Goal: Transaction & Acquisition: Purchase product/service

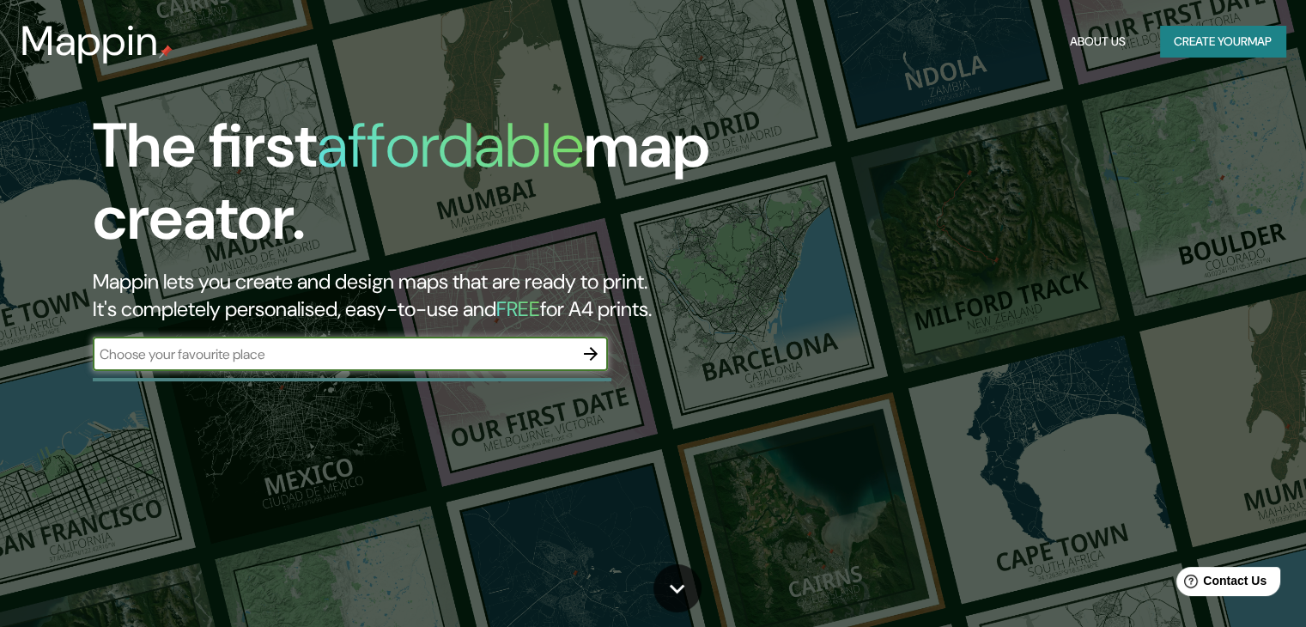
click at [609, 355] on div "The first affordable map creator. Mappin lets you create and design maps that a…" at bounding box center [419, 249] width 784 height 278
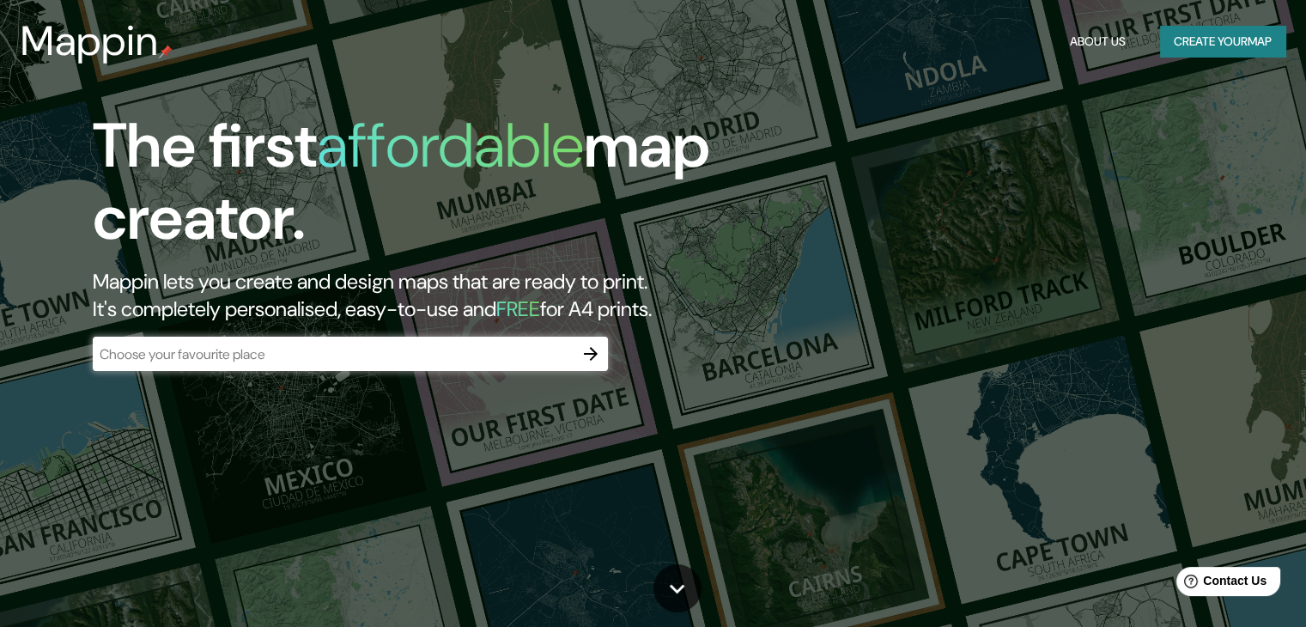
click at [586, 356] on icon "button" at bounding box center [590, 353] width 21 height 21
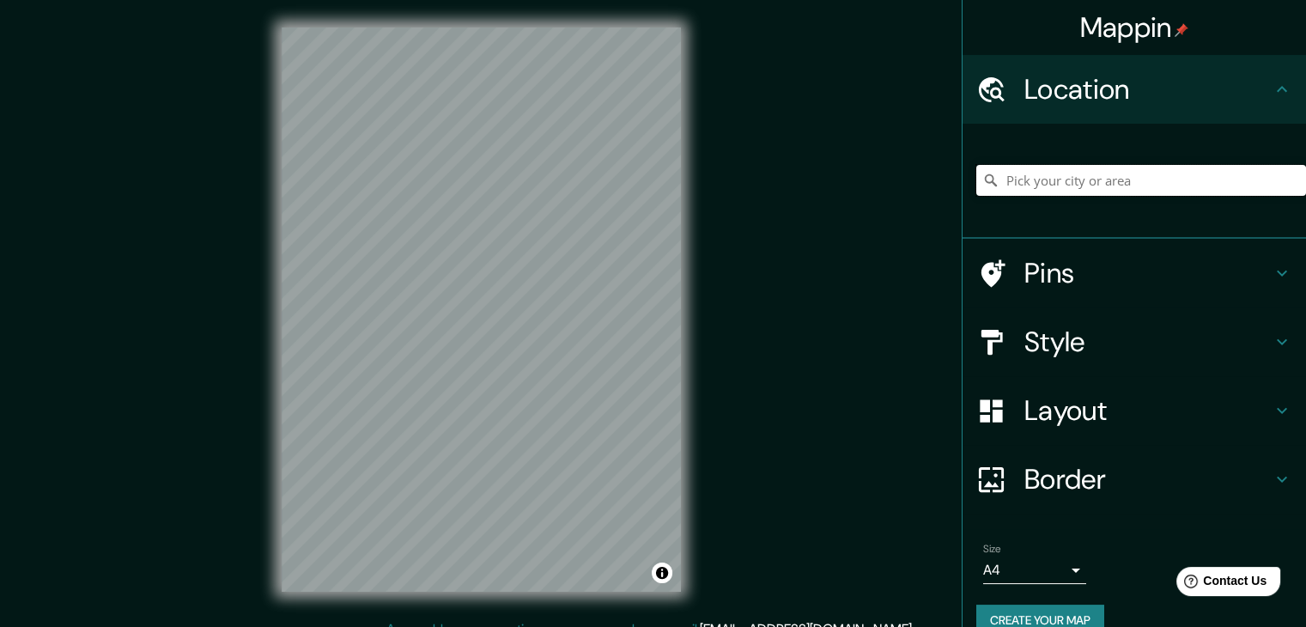
click at [1058, 181] on input "Pick your city or area" at bounding box center [1141, 180] width 330 height 31
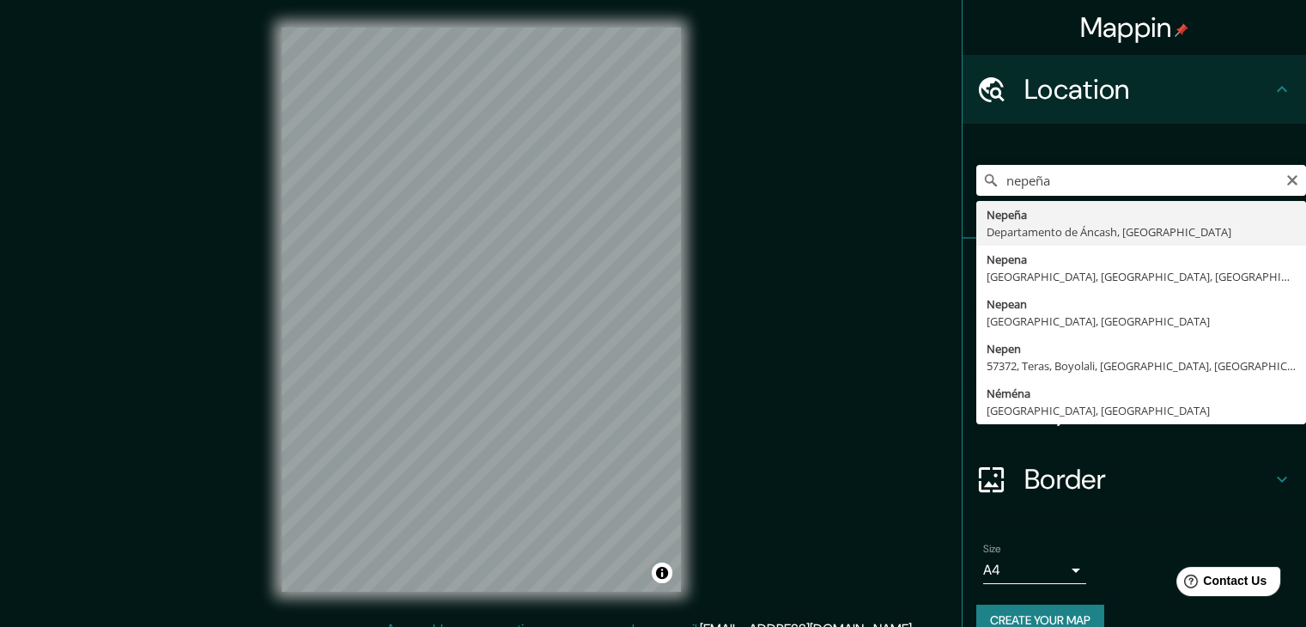
type input "Nepeña, [GEOGRAPHIC_DATA], [GEOGRAPHIC_DATA]"
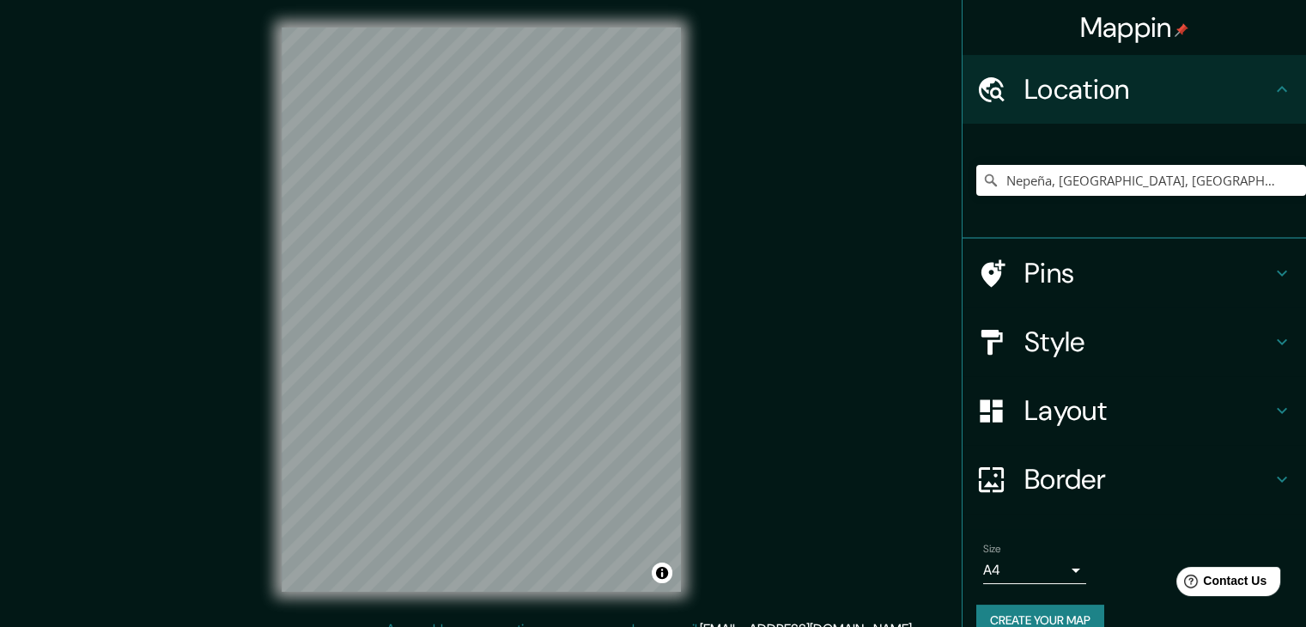
click at [735, 206] on div "Mappin Location [GEOGRAPHIC_DATA], [GEOGRAPHIC_DATA], [GEOGRAPHIC_DATA] Pins St…" at bounding box center [653, 323] width 1306 height 646
click at [1046, 348] on h4 "Style" at bounding box center [1147, 341] width 247 height 34
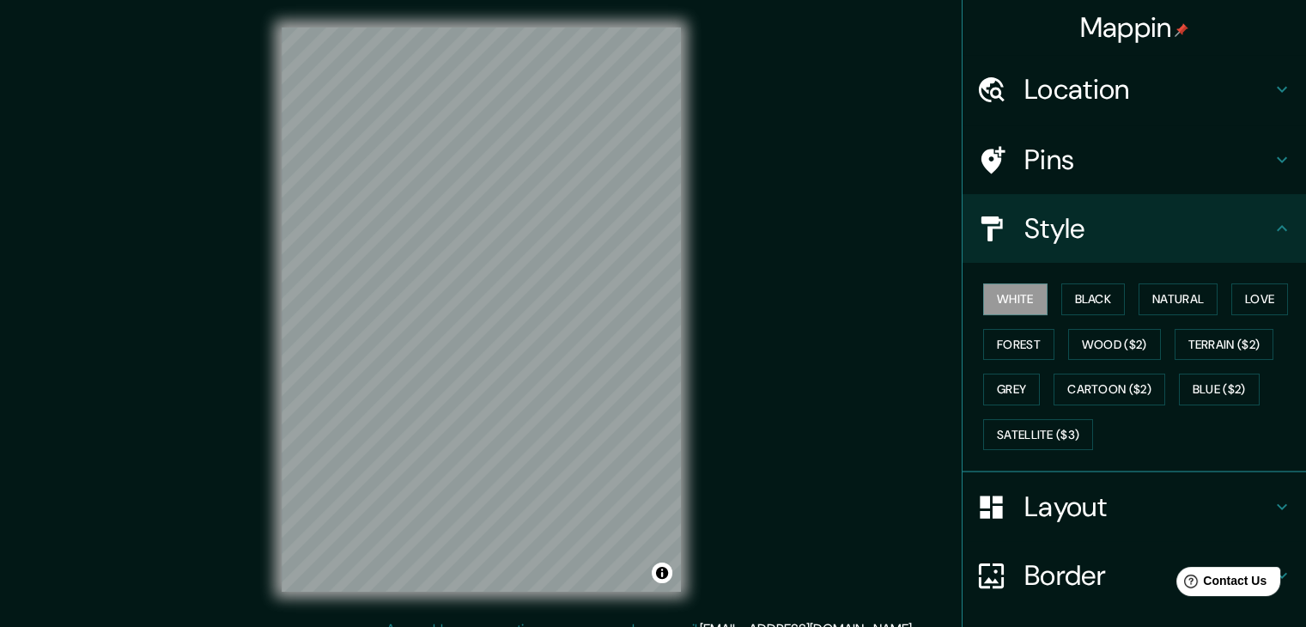
drag, startPoint x: 1068, startPoint y: 296, endPoint x: 896, endPoint y: 329, distance: 174.8
click at [1065, 295] on button "Black" at bounding box center [1093, 299] width 64 height 32
click at [663, 584] on div at bounding box center [670, 578] width 14 height 14
click at [666, 571] on button "Toggle attribution" at bounding box center [662, 572] width 21 height 21
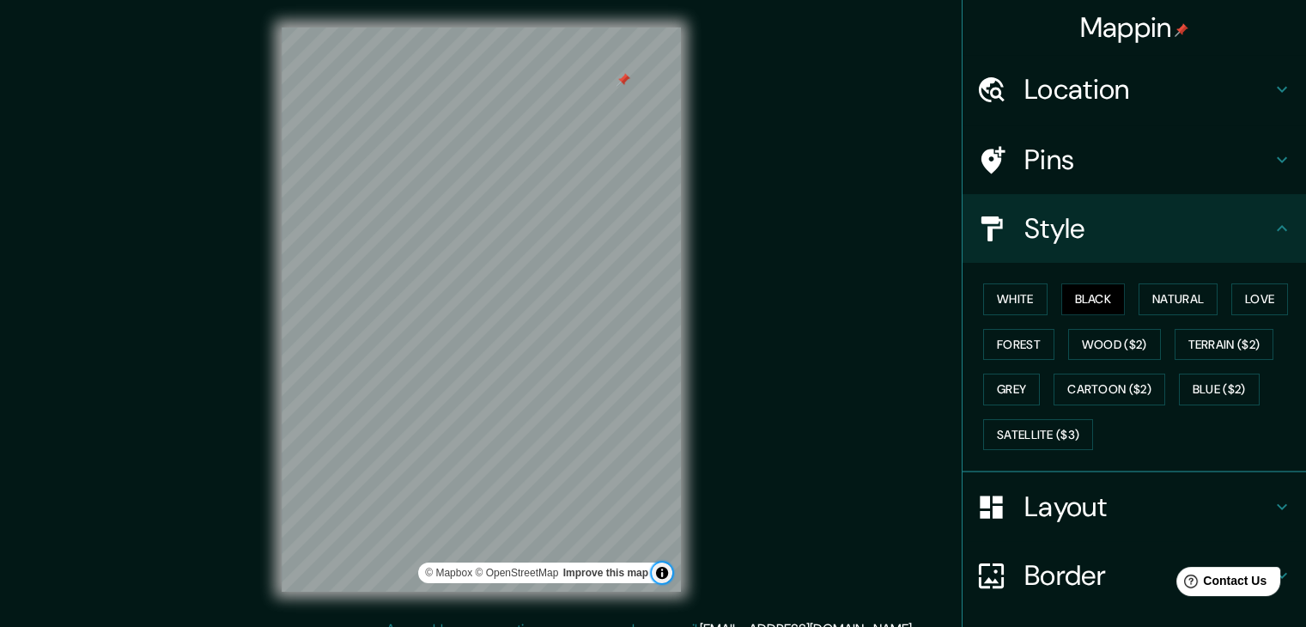
click at [665, 571] on button "Toggle attribution" at bounding box center [662, 572] width 21 height 21
click at [501, 246] on div at bounding box center [499, 245] width 14 height 14
click at [628, 104] on div at bounding box center [625, 100] width 14 height 14
click at [639, 104] on div at bounding box center [638, 100] width 14 height 14
click at [704, 255] on div "© Mapbox © OpenStreetMap Improve this map" at bounding box center [481, 309] width 454 height 619
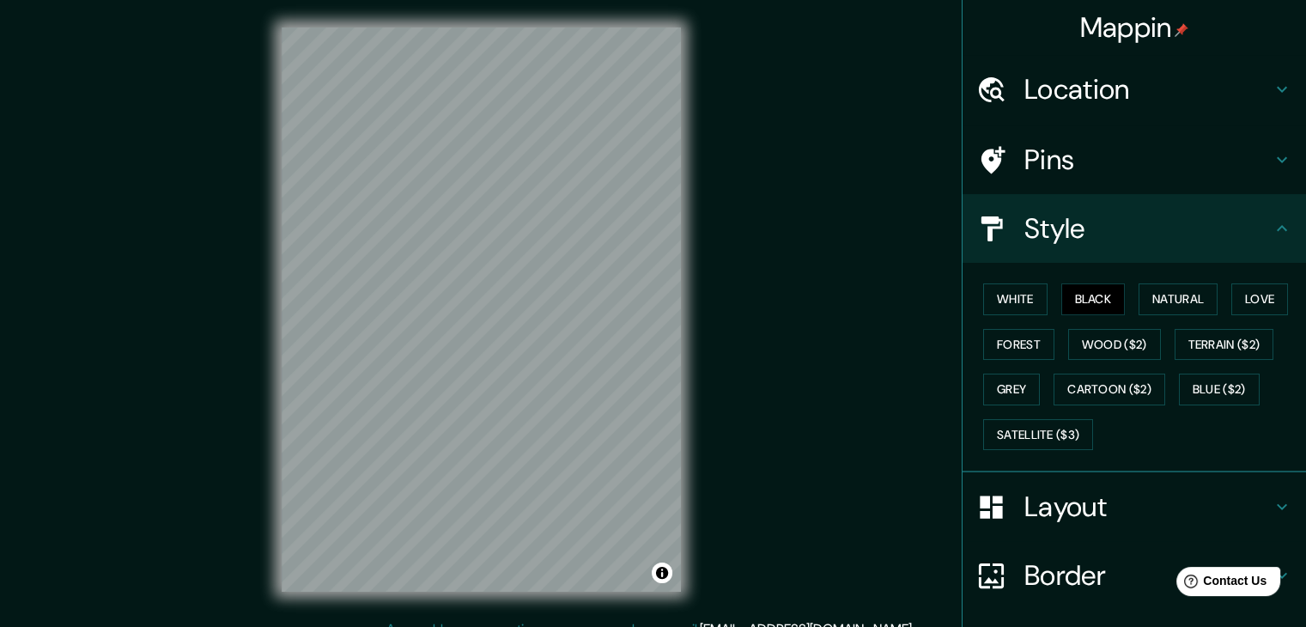
click at [753, 268] on div "Mappin Location [GEOGRAPHIC_DATA], [GEOGRAPHIC_DATA], [GEOGRAPHIC_DATA] Pins St…" at bounding box center [653, 323] width 1306 height 646
click at [724, 398] on div "Mappin Location [GEOGRAPHIC_DATA], [GEOGRAPHIC_DATA], [GEOGRAPHIC_DATA] Pins St…" at bounding box center [653, 323] width 1306 height 646
click at [421, 626] on html "Mappin Location [GEOGRAPHIC_DATA], [GEOGRAPHIC_DATA], [GEOGRAPHIC_DATA] Pins St…" at bounding box center [653, 313] width 1306 height 627
click at [440, 217] on div at bounding box center [446, 211] width 14 height 14
click at [443, 200] on div at bounding box center [444, 200] width 14 height 14
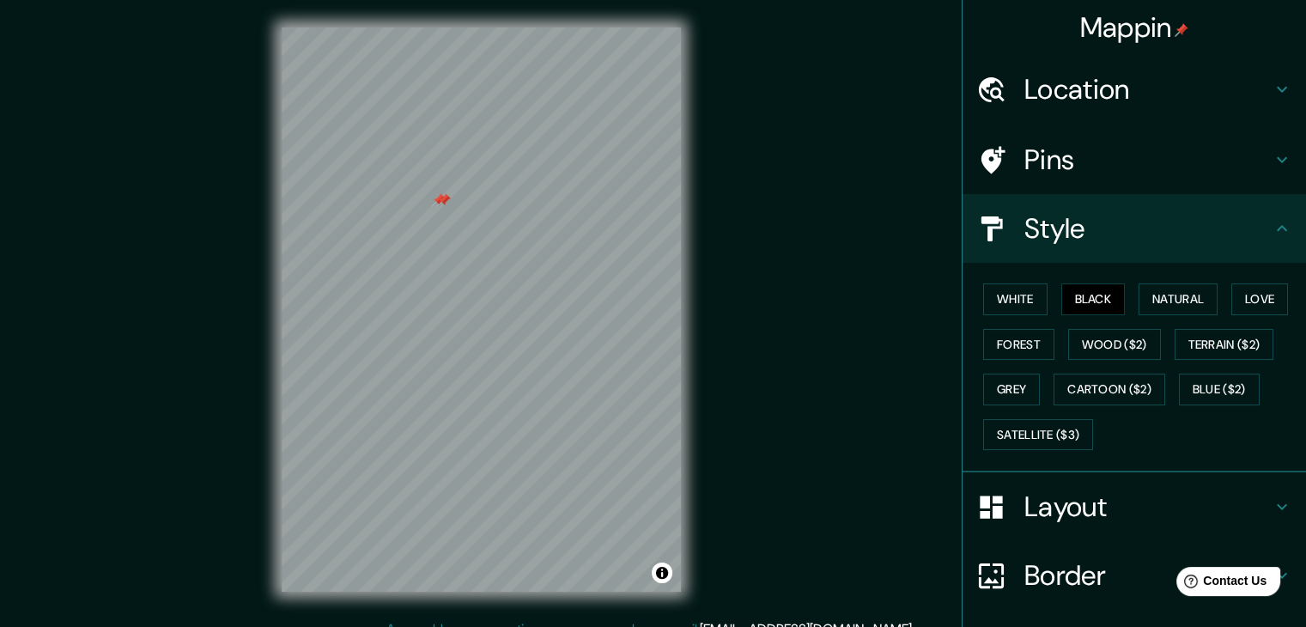
click at [443, 198] on div at bounding box center [444, 200] width 14 height 14
click at [435, 198] on div at bounding box center [439, 200] width 14 height 14
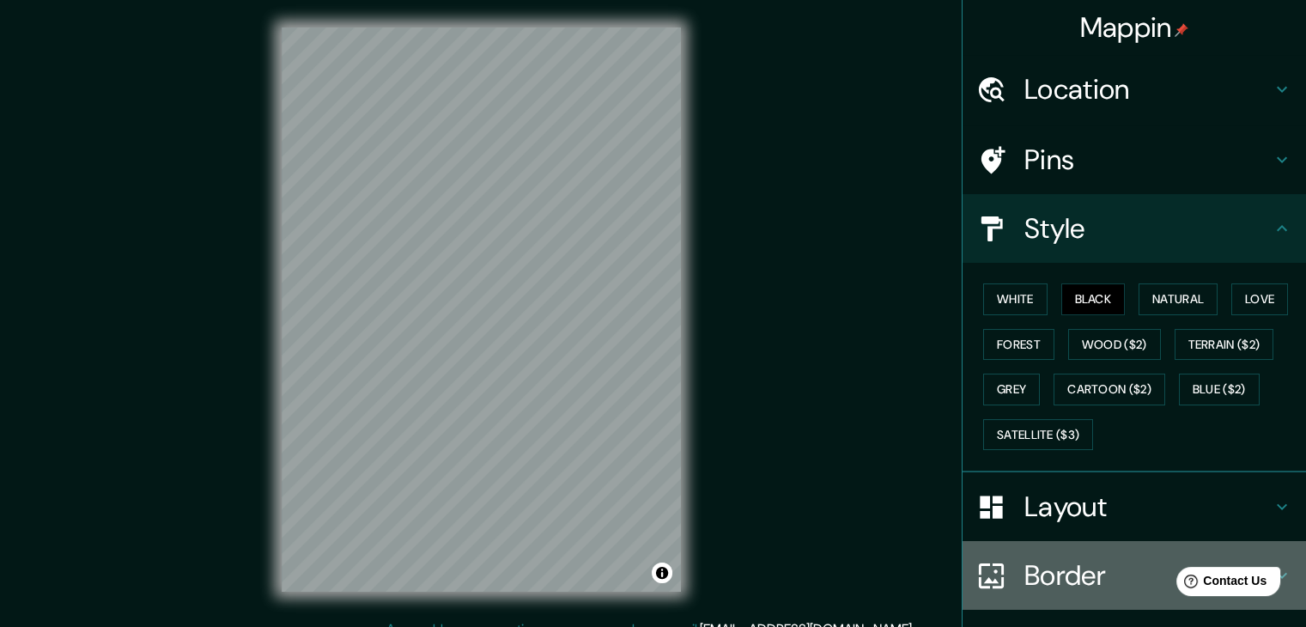
click at [1037, 578] on h4 "Border" at bounding box center [1147, 575] width 247 height 34
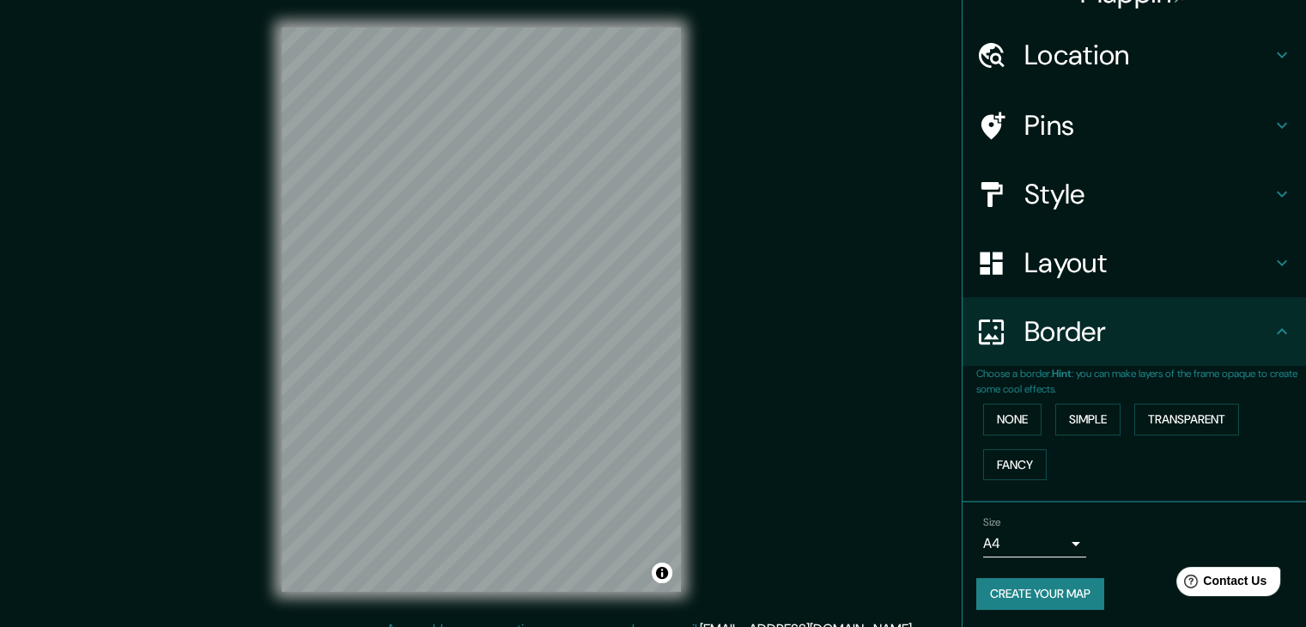
scroll to position [36, 0]
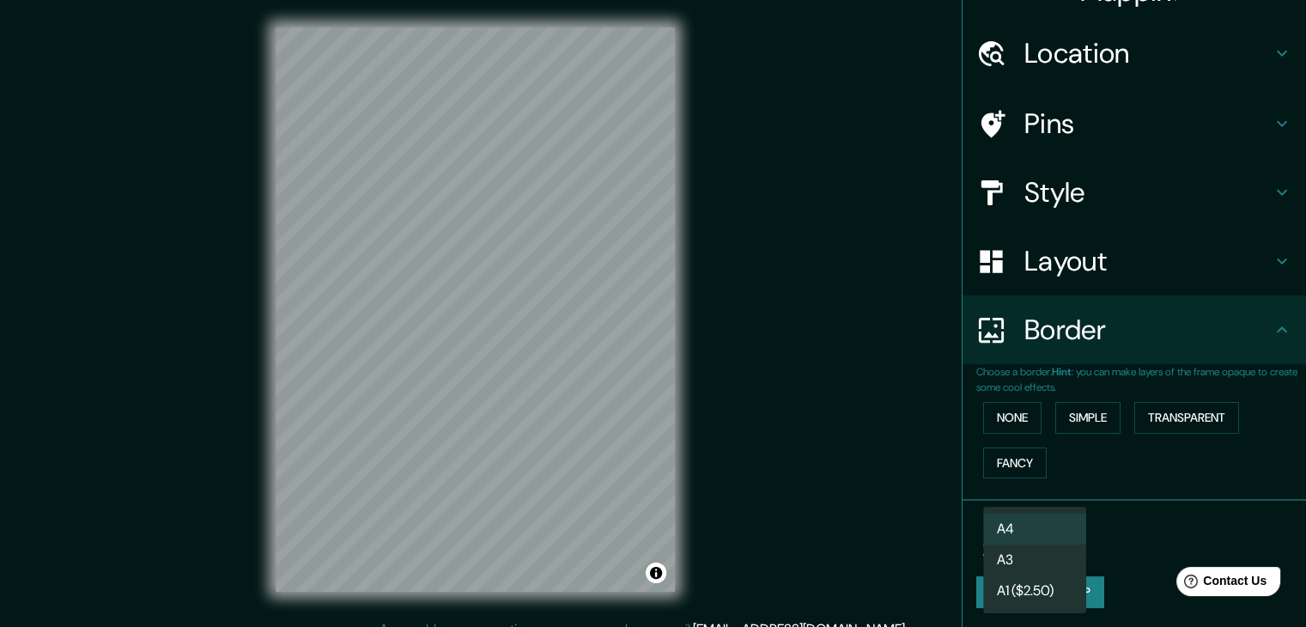
click at [1054, 545] on body "Mappin Location [GEOGRAPHIC_DATA], [GEOGRAPHIC_DATA], [GEOGRAPHIC_DATA] Pins St…" at bounding box center [653, 313] width 1306 height 627
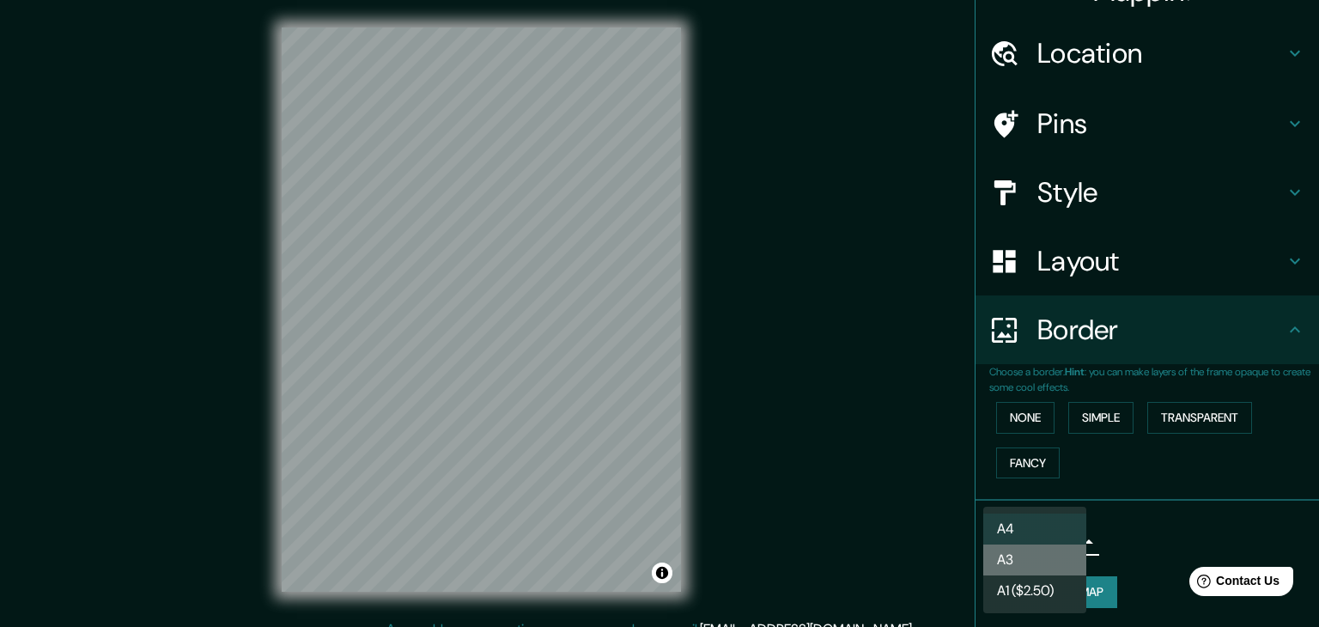
click at [1054, 559] on li "A3" at bounding box center [1034, 559] width 103 height 31
type input "a4"
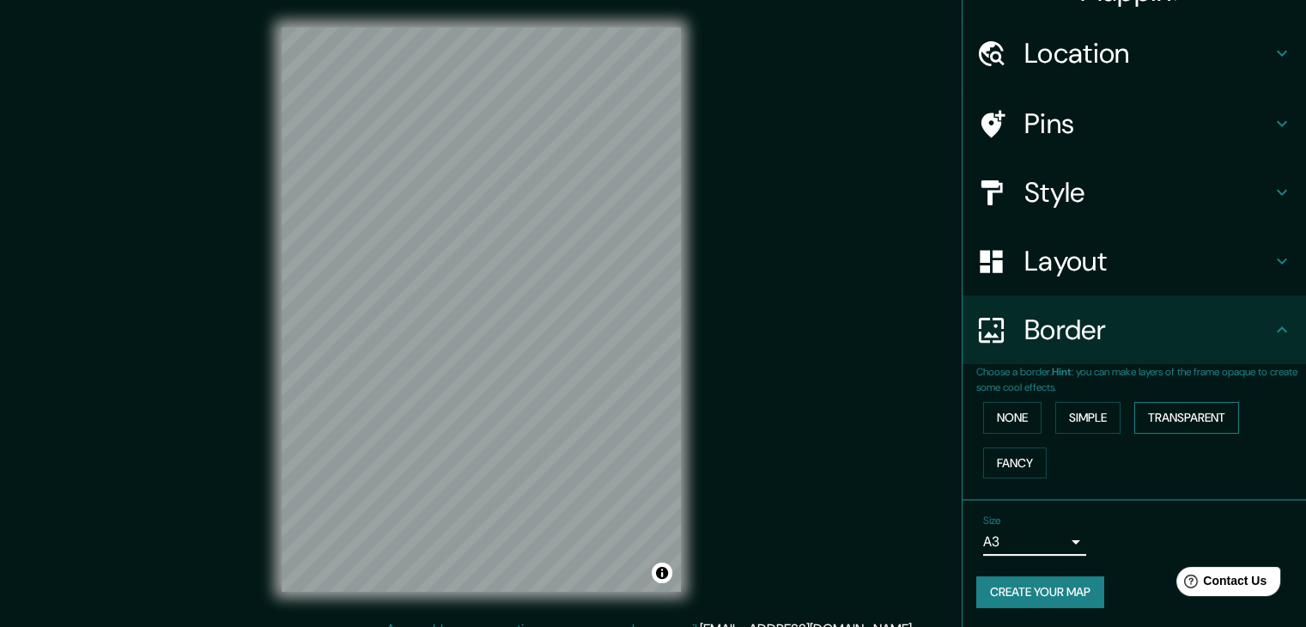
click at [1158, 413] on button "Transparent" at bounding box center [1186, 418] width 105 height 32
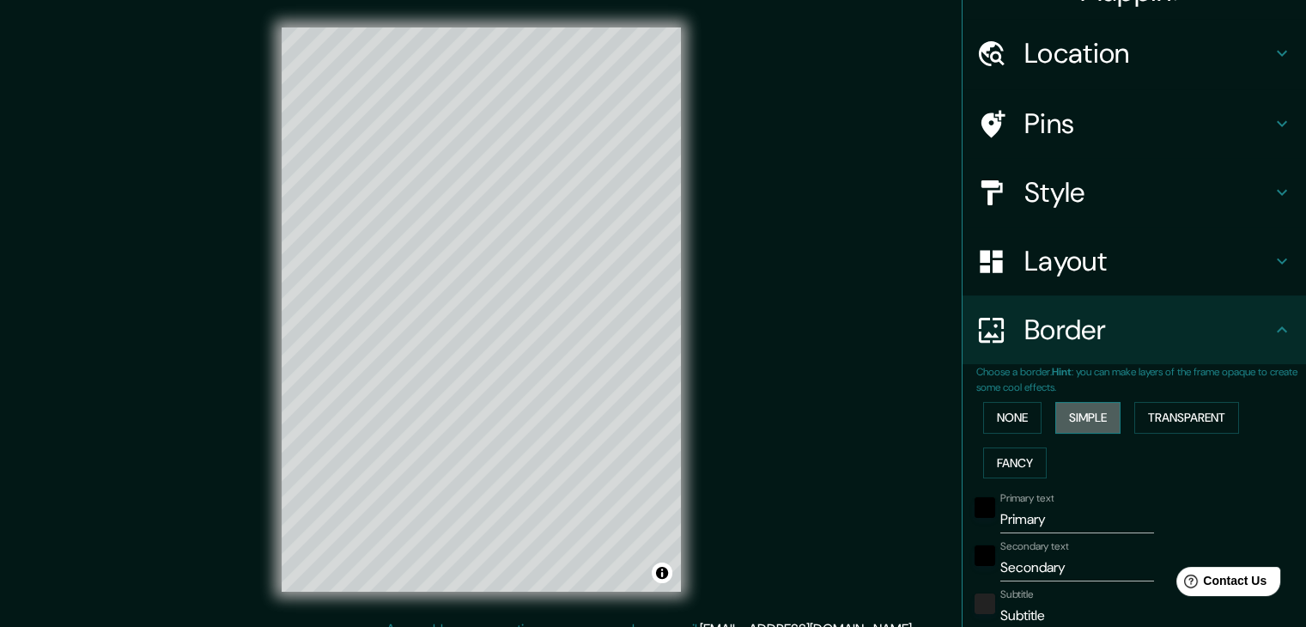
click at [1071, 420] on button "Simple" at bounding box center [1087, 418] width 65 height 32
click at [1009, 454] on button "Fancy" at bounding box center [1015, 463] width 64 height 32
click at [1011, 434] on div "None Simple Transparent Fancy" at bounding box center [1141, 440] width 330 height 90
click at [1017, 409] on button "None" at bounding box center [1012, 418] width 58 height 32
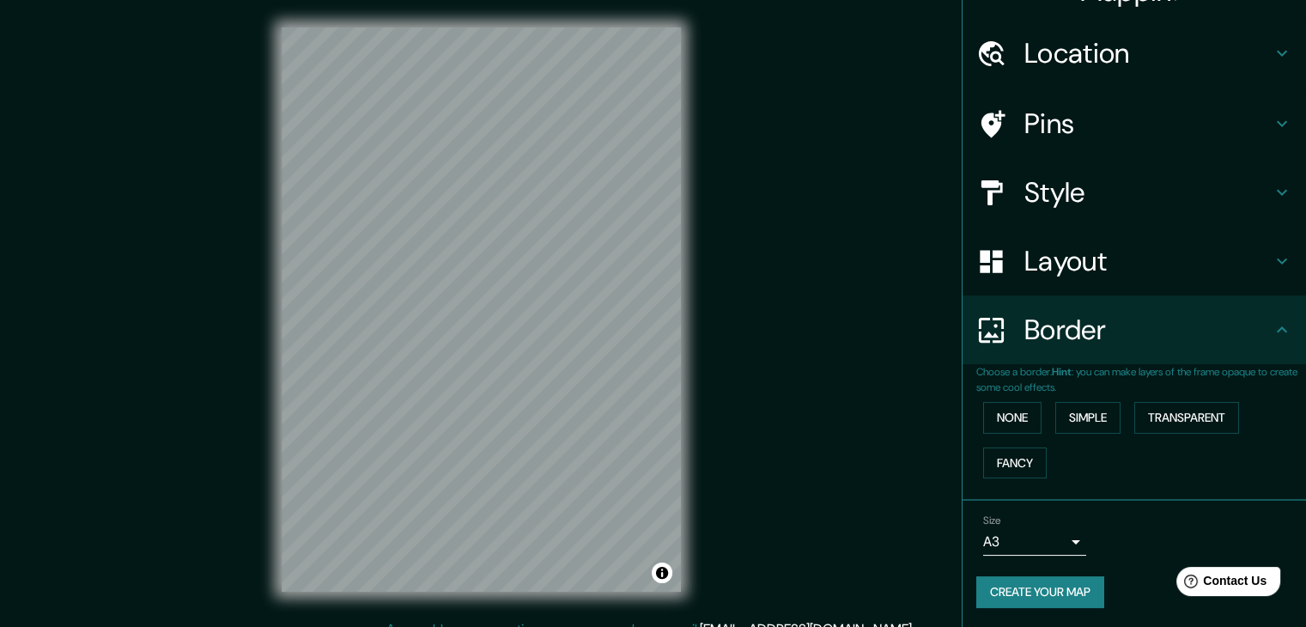
click at [1112, 277] on div "Layout" at bounding box center [1133, 261] width 343 height 69
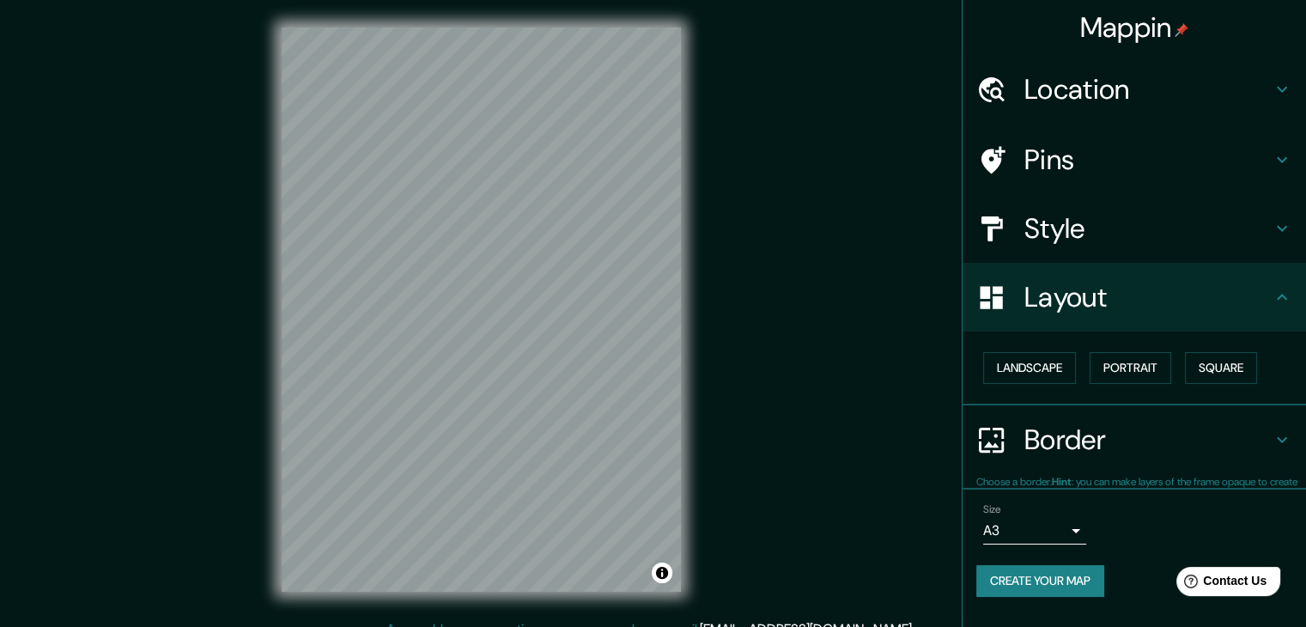
scroll to position [0, 0]
click at [1054, 375] on button "Landscape" at bounding box center [1029, 368] width 93 height 32
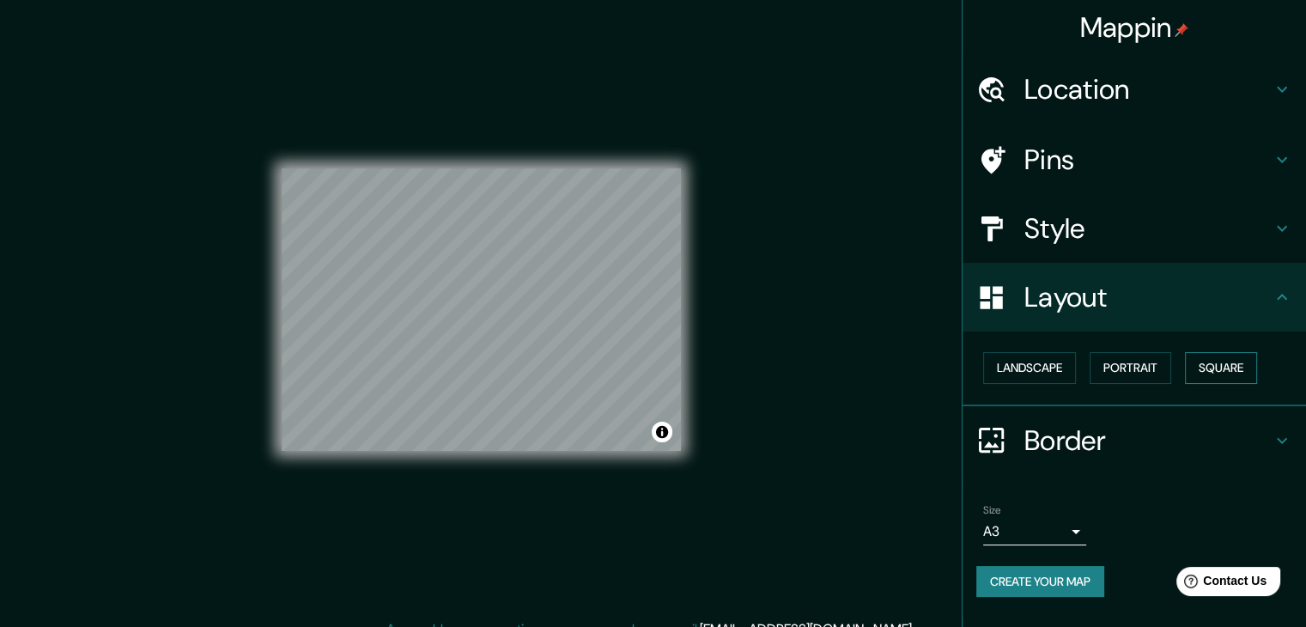
click at [1229, 368] on button "Square" at bounding box center [1221, 368] width 72 height 32
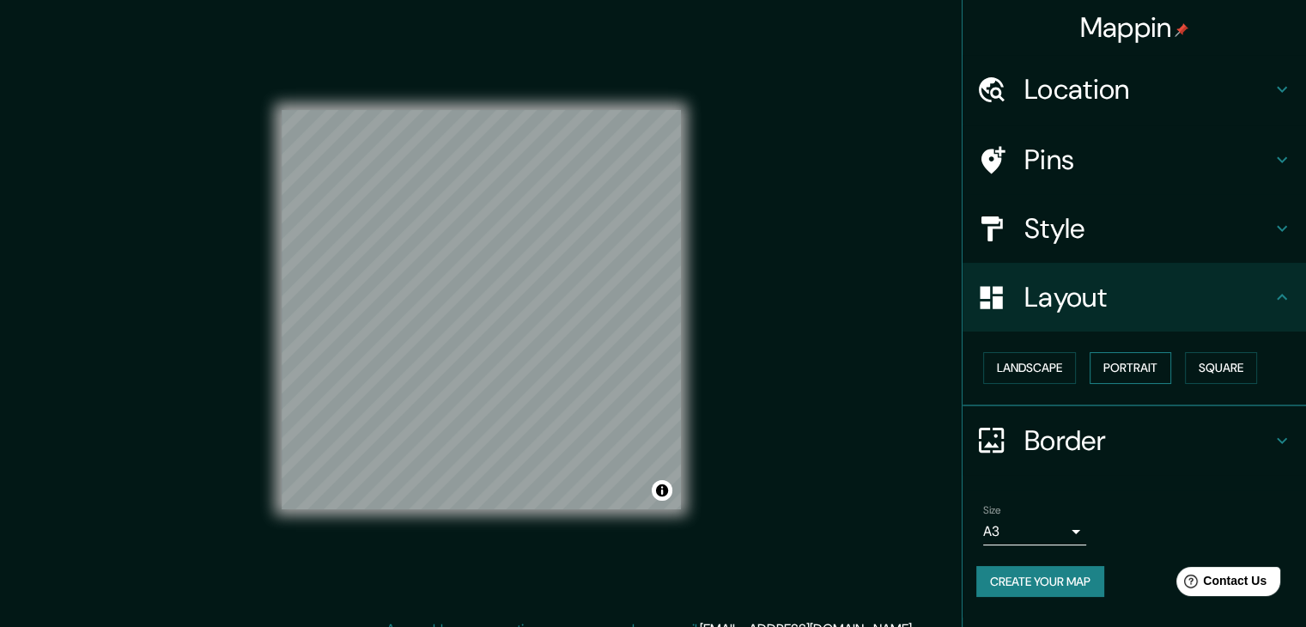
click at [1125, 362] on button "Portrait" at bounding box center [1130, 368] width 82 height 32
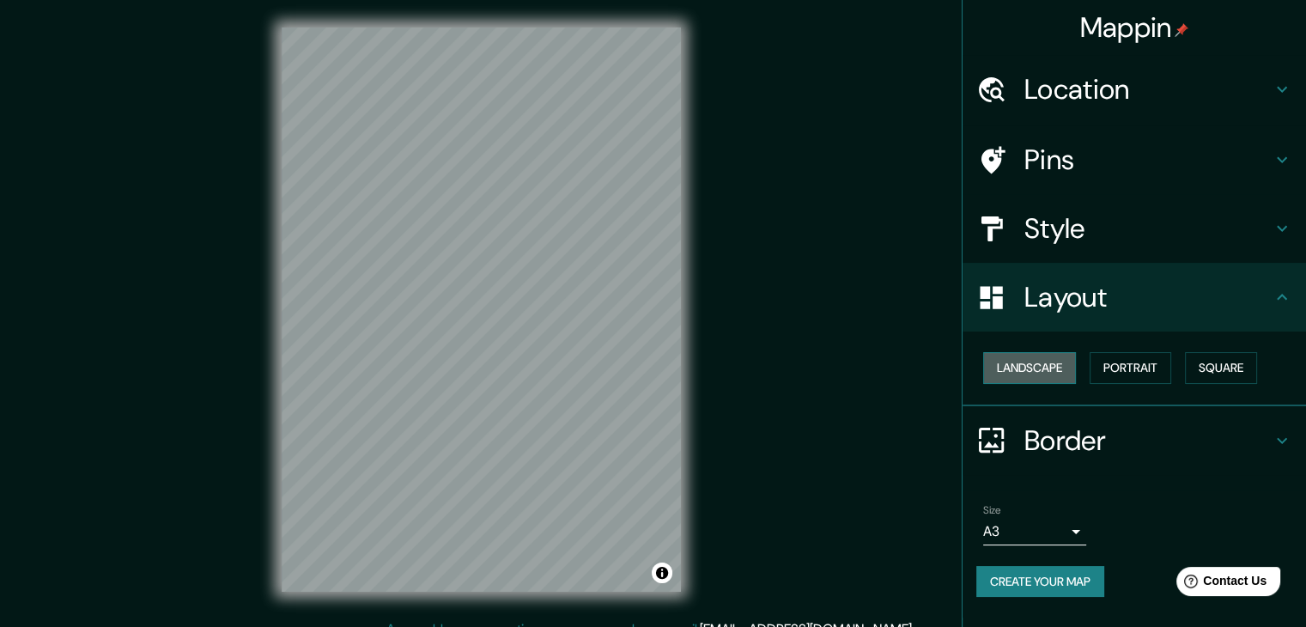
click at [1051, 375] on button "Landscape" at bounding box center [1029, 368] width 93 height 32
